Goal: Task Accomplishment & Management: Manage account settings

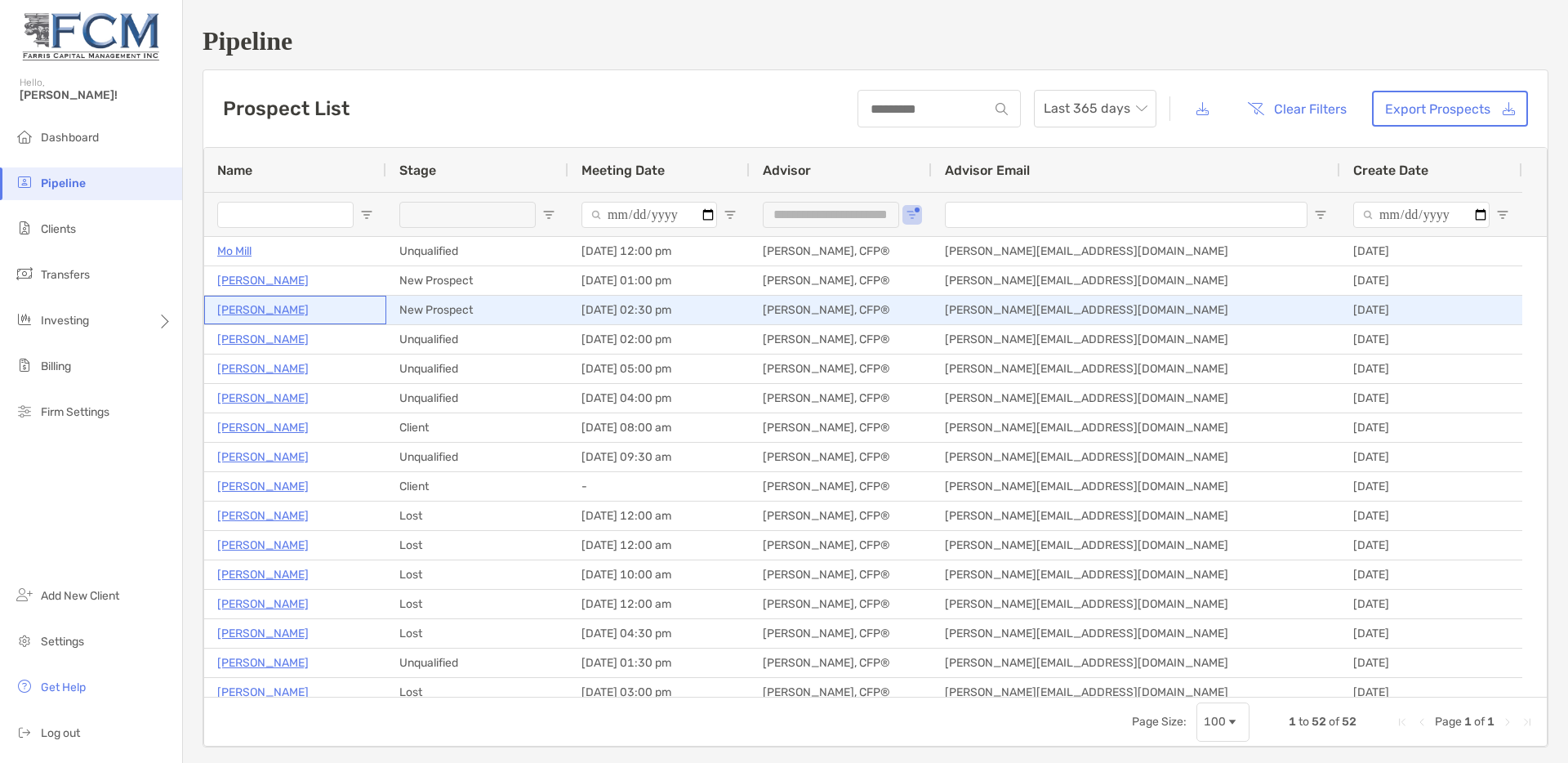
click at [260, 312] on p "[PERSON_NAME]" at bounding box center [263, 310] width 92 height 20
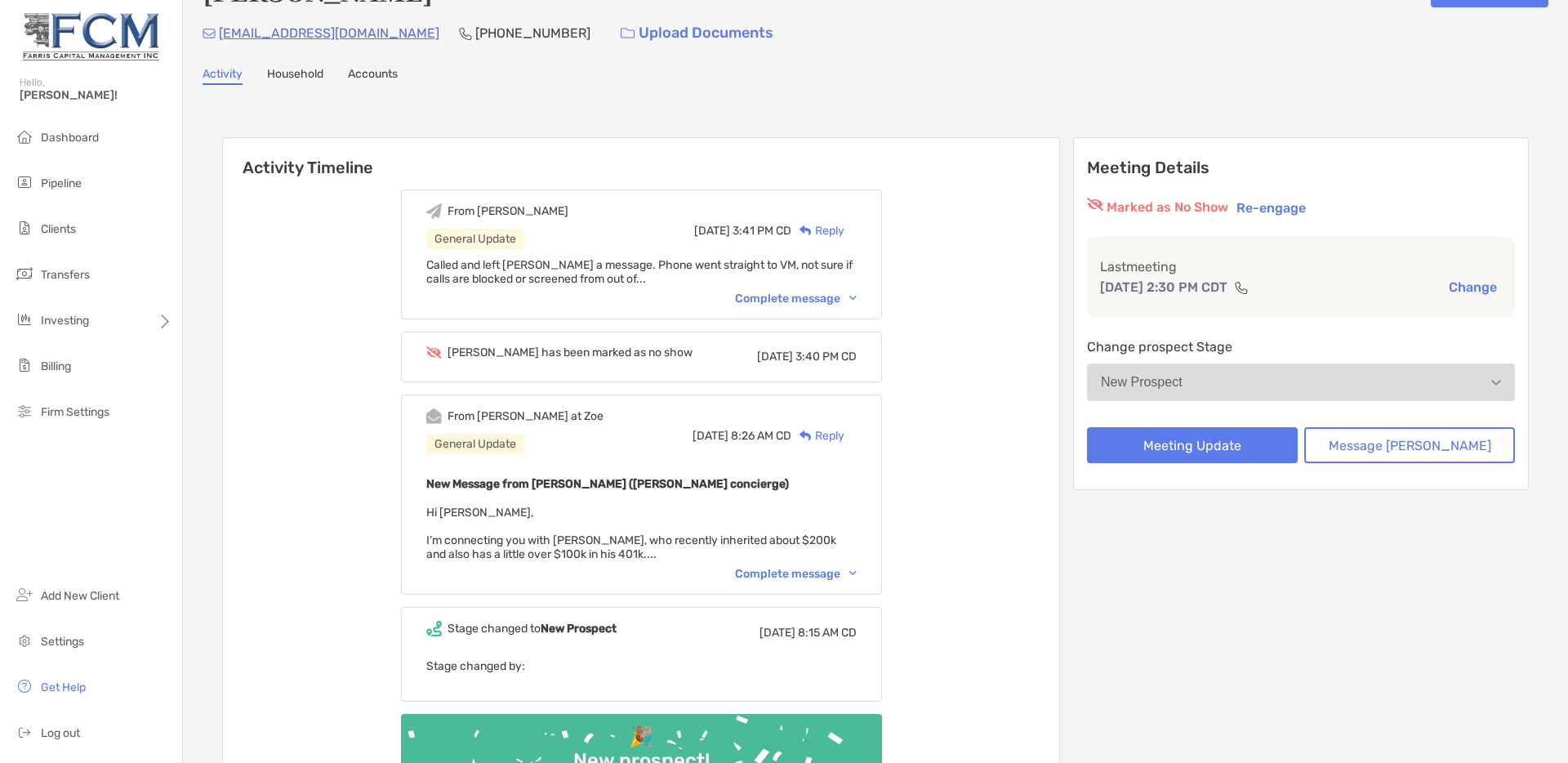
scroll to position [86, 0]
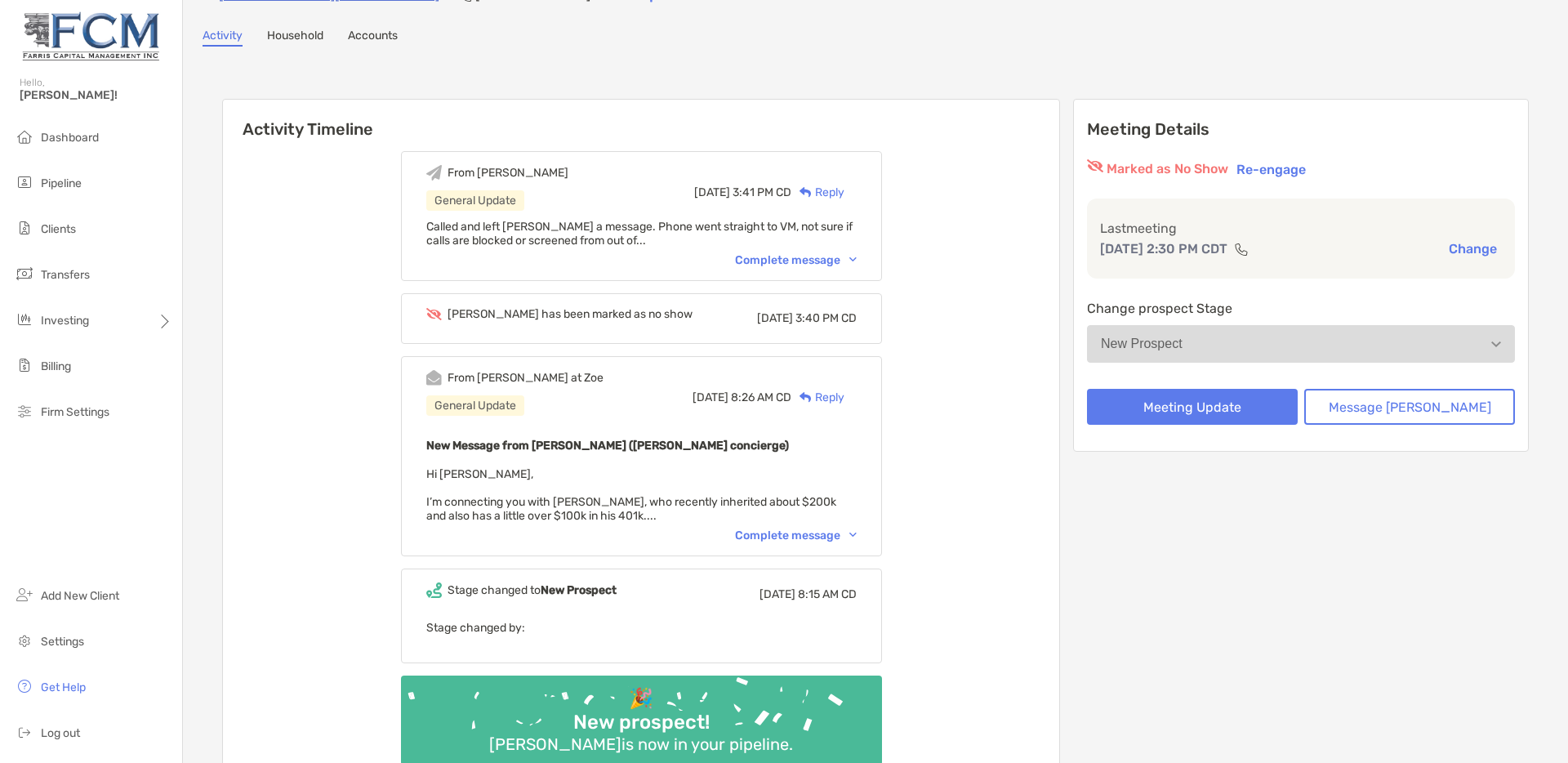
click at [822, 534] on div "Complete message" at bounding box center [795, 536] width 122 height 14
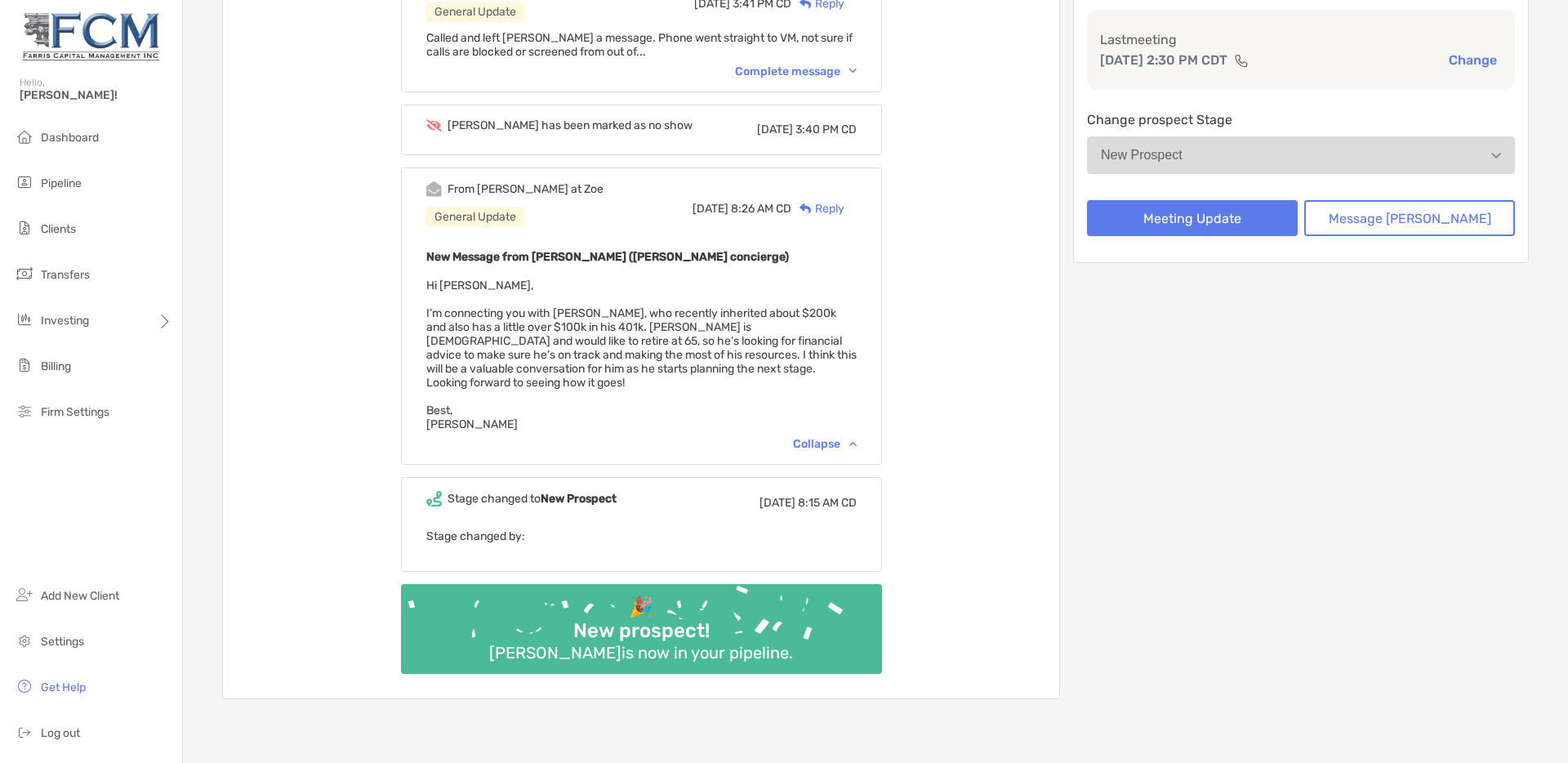
scroll to position [0, 0]
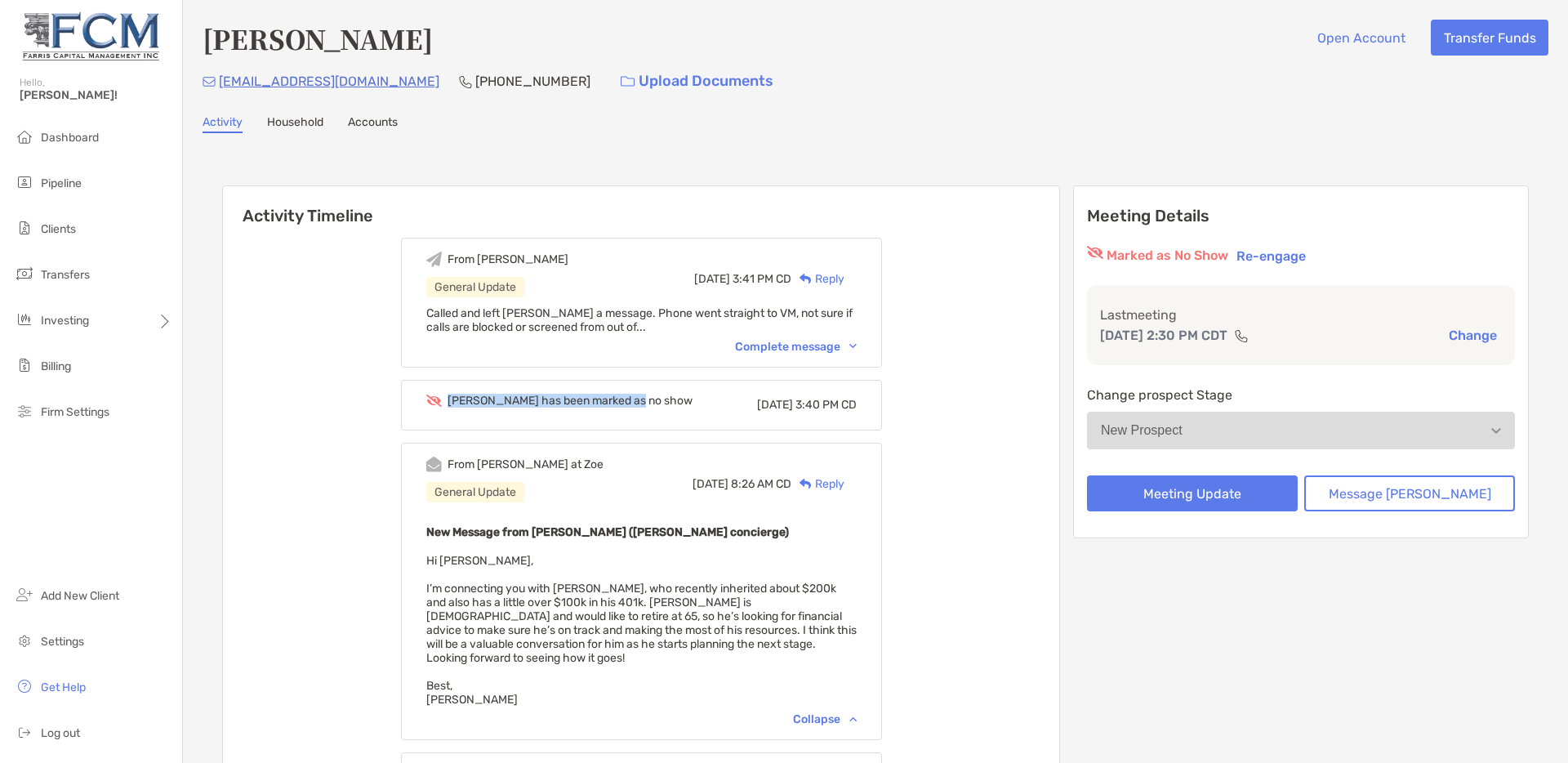
drag, startPoint x: 672, startPoint y: 401, endPoint x: 472, endPoint y: 395, distance: 200.1
click at [472, 395] on div "[PERSON_NAME] has been marked as no show [DATE] 3:40 PM CD" at bounding box center [642, 405] width 431 height 22
click at [667, 166] on div "Activity Timeline From [PERSON_NAME] General Update [DATE] 3:41 PM CD Reply Cal…" at bounding box center [875, 582] width 1346 height 865
